Goal: Information Seeking & Learning: Find specific fact

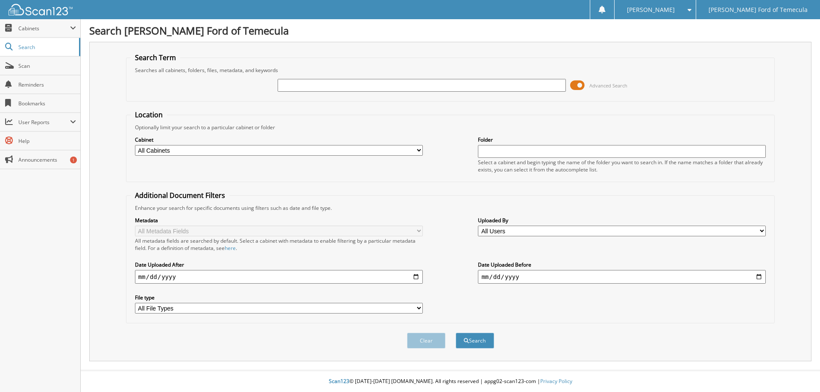
click at [48, 246] on div "Close Cabinets My Company Email Addresses Search Scan" at bounding box center [40, 205] width 81 height 373
click at [40, 161] on span "Announcements" at bounding box center [47, 159] width 58 height 7
click at [417, 149] on select "All Cabinets GFT - SERVICE NEEDS FILING" at bounding box center [279, 150] width 288 height 11
select select "48092"
click at [135, 145] on select "All Cabinets GFT - SERVICE NEEDS FILING" at bounding box center [279, 150] width 288 height 11
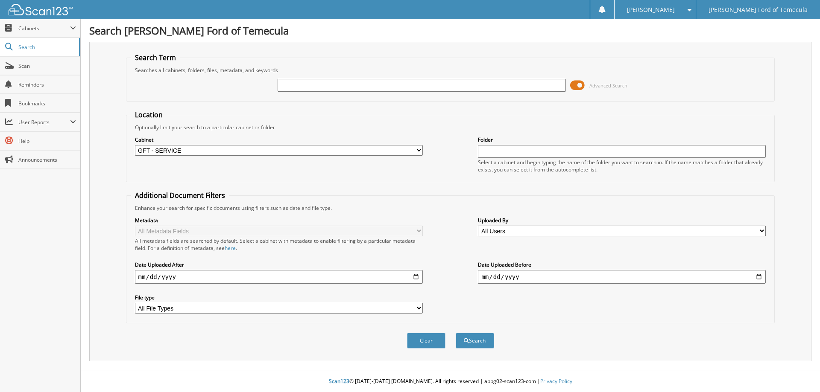
click at [337, 85] on input "text" at bounding box center [422, 85] width 288 height 13
type input "3298708"
click at [456, 333] on button "Search" at bounding box center [475, 341] width 38 height 16
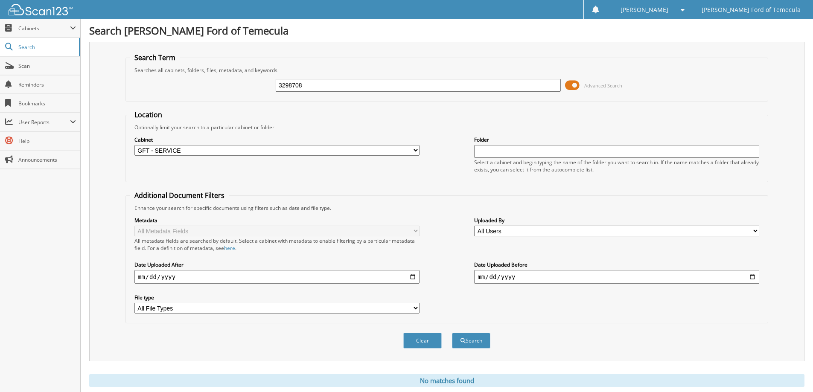
click at [146, 275] on input "date" at bounding box center [276, 277] width 285 height 14
type input "[DATE]"
type input "0005-08-13"
type input "[DATE]"
click at [477, 338] on button "Search" at bounding box center [471, 341] width 38 height 16
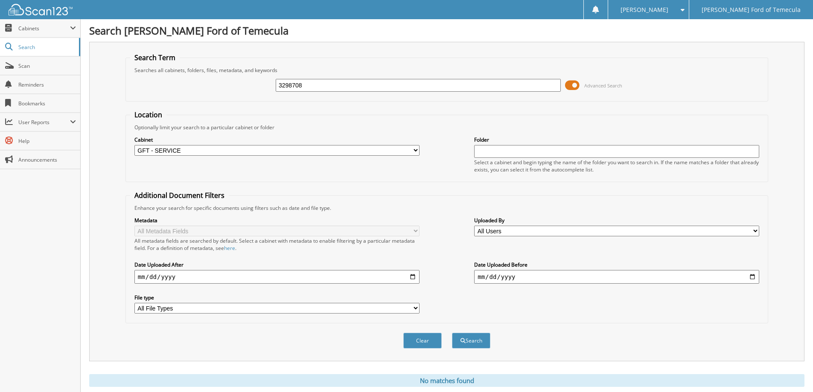
click at [490, 154] on input "text" at bounding box center [616, 151] width 285 height 13
type input "AMAYA"
click at [452, 333] on button "Search" at bounding box center [471, 341] width 38 height 16
